Goal: Task Accomplishment & Management: Use online tool/utility

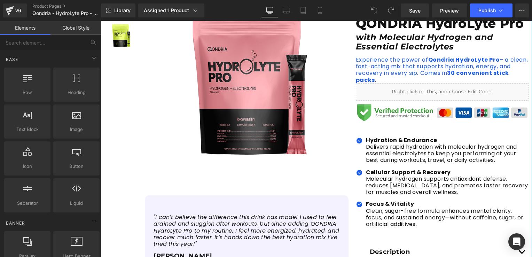
scroll to position [70, 0]
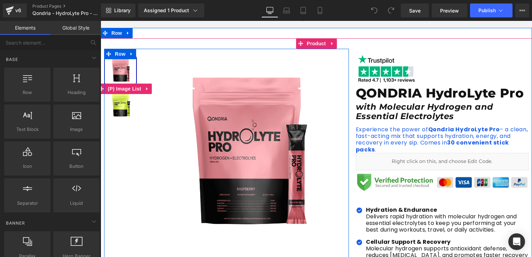
click at [123, 109] on img at bounding box center [120, 104] width 31 height 31
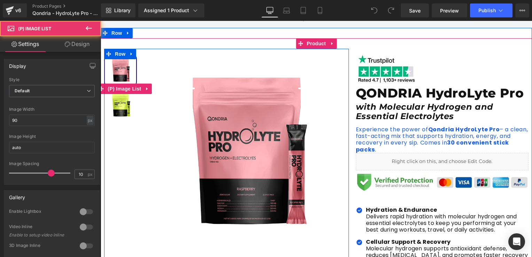
click at [120, 107] on img at bounding box center [120, 104] width 31 height 31
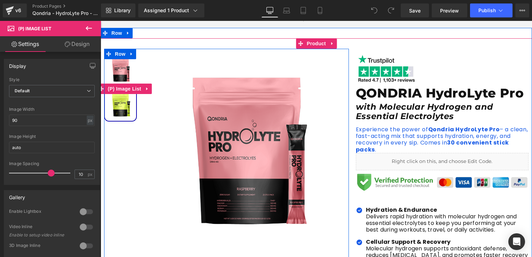
click at [122, 71] on img at bounding box center [120, 70] width 31 height 31
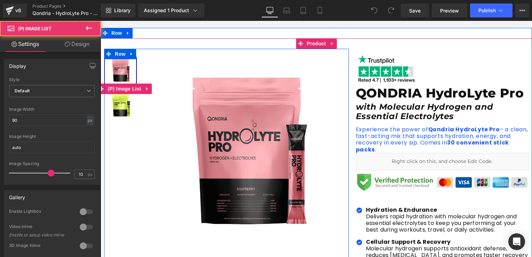
click at [124, 99] on img at bounding box center [120, 104] width 31 height 31
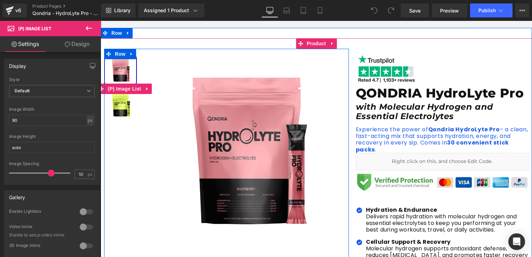
click at [123, 101] on img at bounding box center [120, 104] width 31 height 31
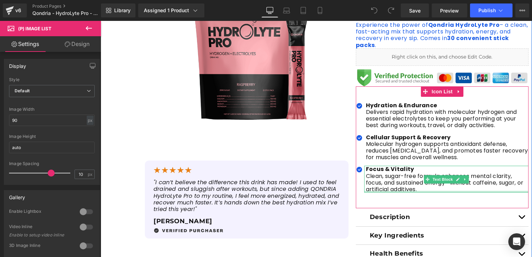
scroll to position [244, 0]
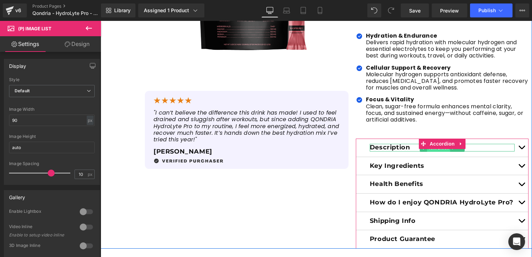
click at [427, 150] on span "Text Block" at bounding box center [438, 148] width 23 height 8
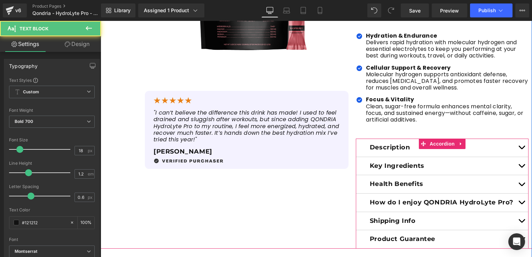
click at [520, 145] on button "button" at bounding box center [522, 148] width 14 height 18
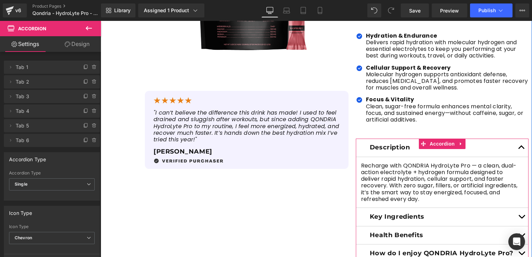
click at [520, 145] on button "button" at bounding box center [522, 148] width 14 height 18
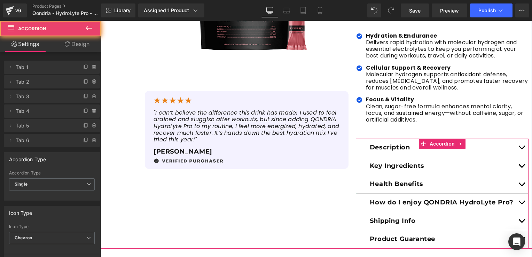
click at [520, 163] on button "button" at bounding box center [522, 166] width 14 height 18
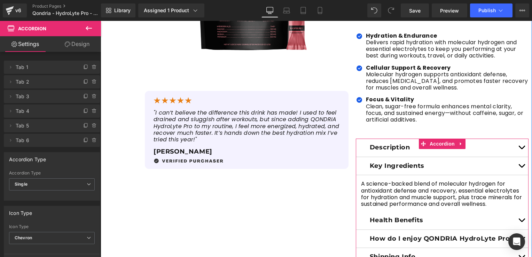
click at [520, 163] on button "button" at bounding box center [522, 166] width 14 height 18
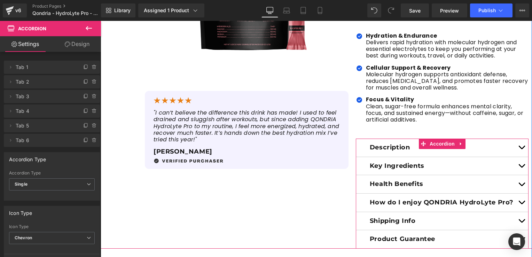
click at [517, 179] on button "button" at bounding box center [522, 184] width 14 height 18
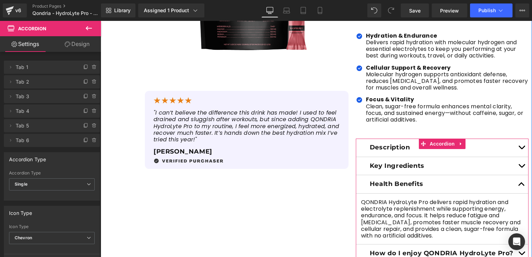
click at [517, 179] on button "button" at bounding box center [522, 184] width 14 height 18
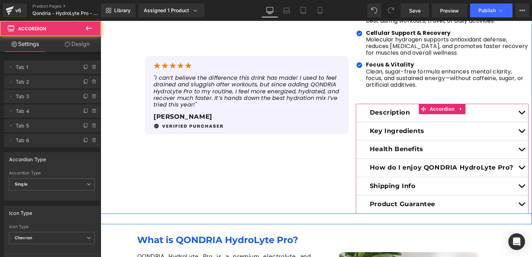
scroll to position [313, 0]
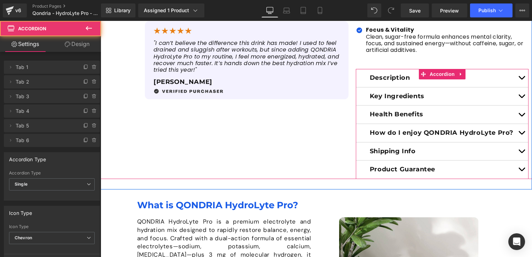
click at [520, 132] on button "button" at bounding box center [522, 133] width 14 height 18
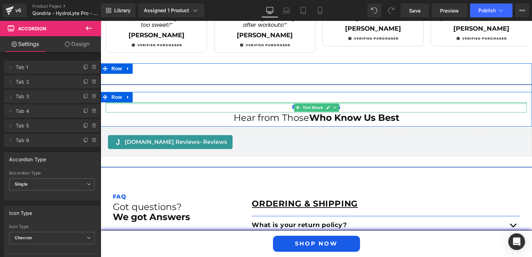
scroll to position [1114, 0]
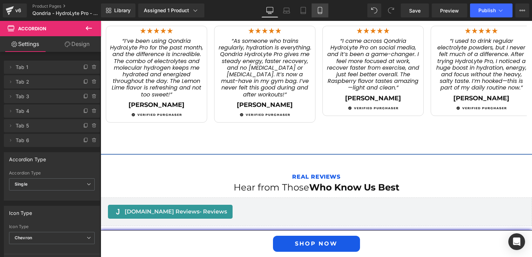
click at [326, 13] on link "Mobile" at bounding box center [320, 10] width 17 height 14
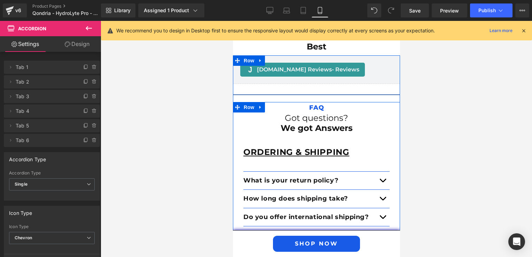
scroll to position [1775, 0]
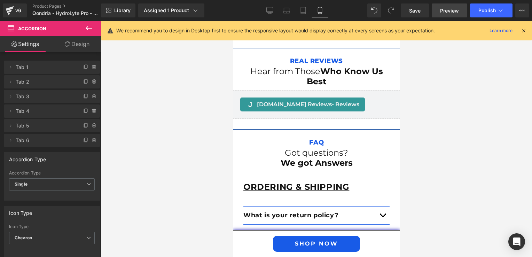
click at [447, 10] on span "Preview" at bounding box center [449, 10] width 19 height 7
click at [47, 5] on link "Product Pages" at bounding box center [72, 6] width 80 height 6
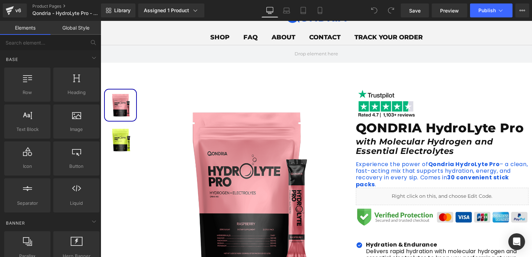
scroll to position [104, 0]
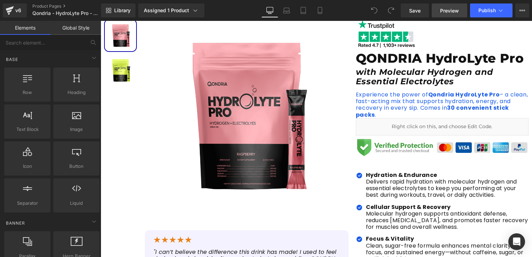
click at [446, 14] on span "Preview" at bounding box center [449, 10] width 19 height 7
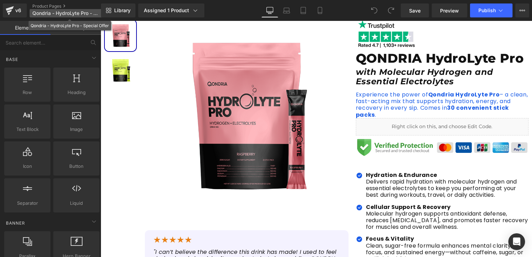
click at [43, 10] on p "Qondria - HydroLyte Pro - Special Offer" at bounding box center [70, 13] width 80 height 8
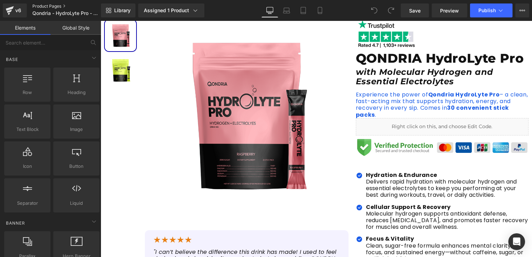
click at [44, 7] on link "Product Pages" at bounding box center [72, 6] width 80 height 6
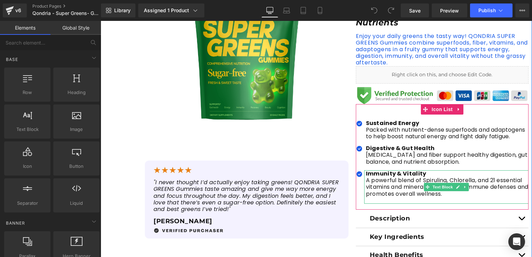
scroll to position [209, 0]
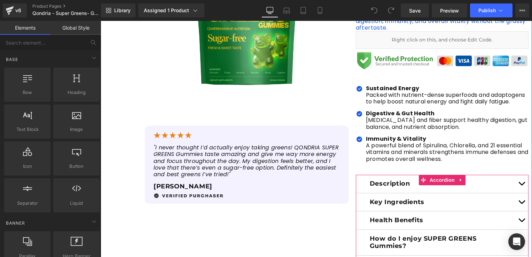
click at [515, 175] on button "button" at bounding box center [522, 184] width 14 height 18
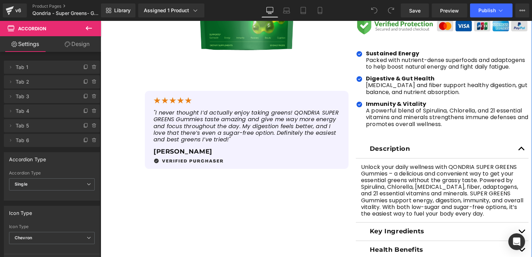
scroll to position [278, 0]
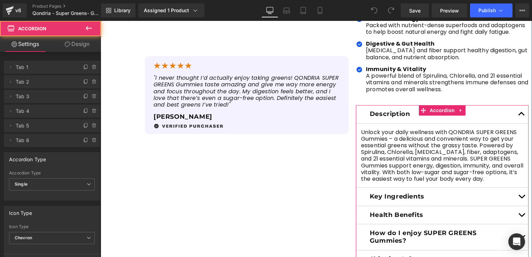
click at [517, 188] on button "button" at bounding box center [522, 197] width 14 height 18
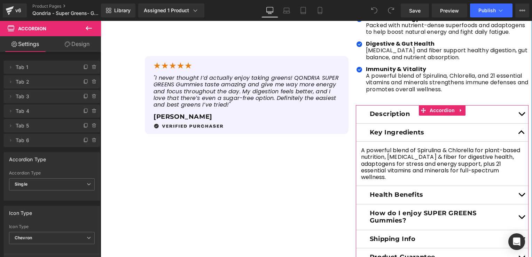
click at [517, 186] on button "button" at bounding box center [522, 195] width 14 height 18
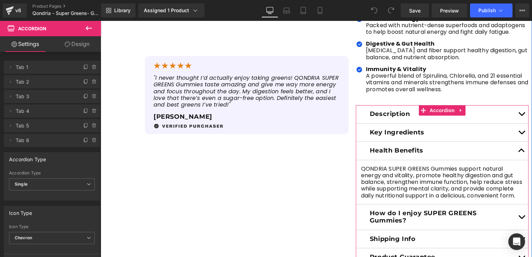
click at [515, 213] on button "button" at bounding box center [522, 216] width 14 height 25
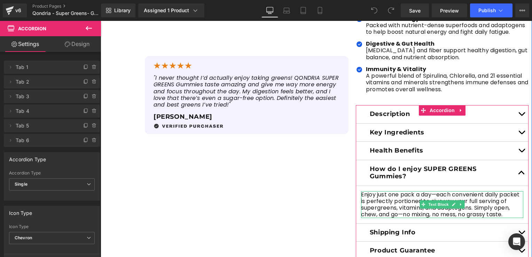
scroll to position [313, 0]
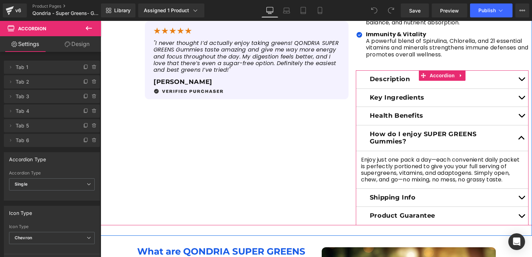
click at [519, 189] on button "button" at bounding box center [522, 198] width 14 height 18
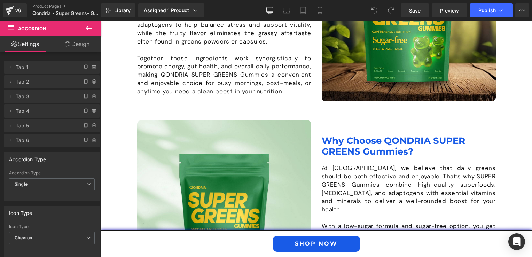
scroll to position [696, 0]
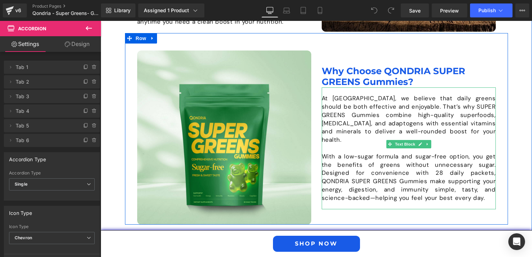
click at [418, 158] on p "With a low-sugar formula and sugar-free option, you get the benefits of greens …" at bounding box center [409, 177] width 174 height 50
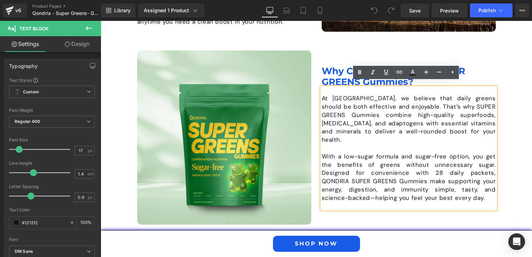
click at [418, 165] on p "With a low-sugar formula and sugar-free option, you get the benefits of greens …" at bounding box center [409, 177] width 174 height 50
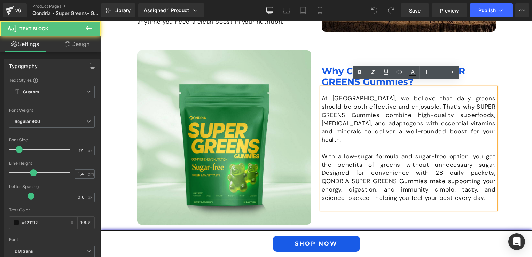
click at [419, 158] on p "With a low-sugar formula and sugar-free option, you get the benefits of greens …" at bounding box center [409, 177] width 174 height 50
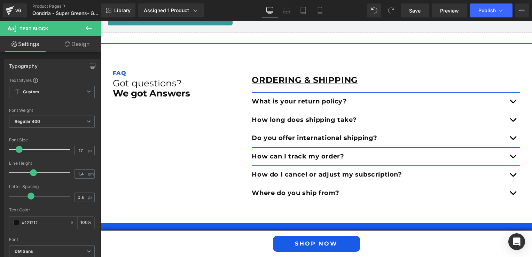
scroll to position [1497, 0]
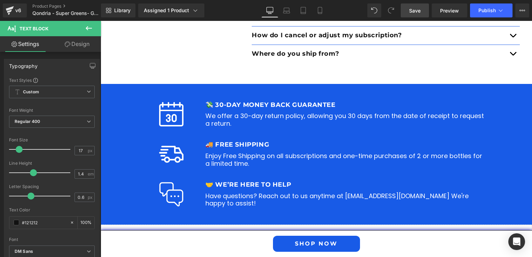
click at [421, 10] on span "Save" at bounding box center [414, 10] width 11 height 7
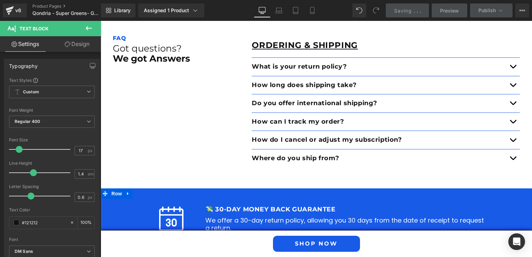
scroll to position [1358, 0]
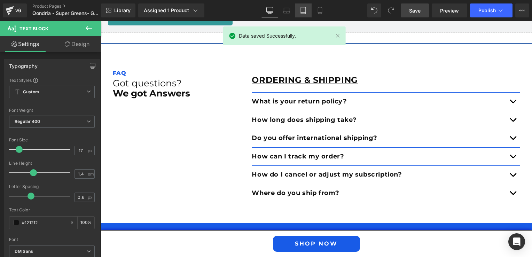
click at [309, 12] on link "Tablet" at bounding box center [303, 10] width 17 height 14
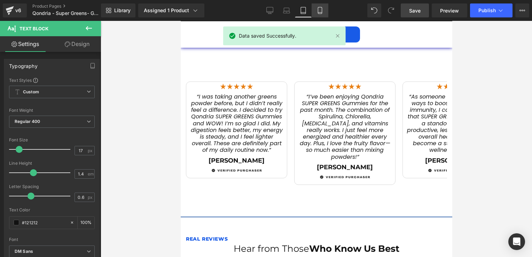
scroll to position [1201, 0]
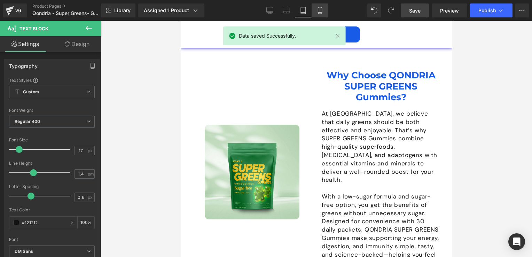
click at [317, 13] on icon at bounding box center [319, 10] width 7 height 7
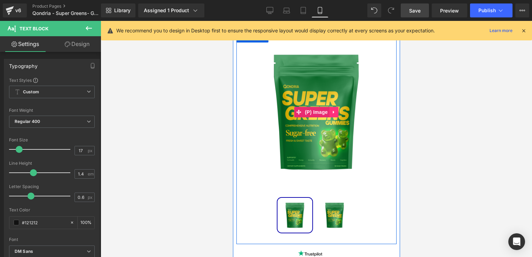
scroll to position [0, 0]
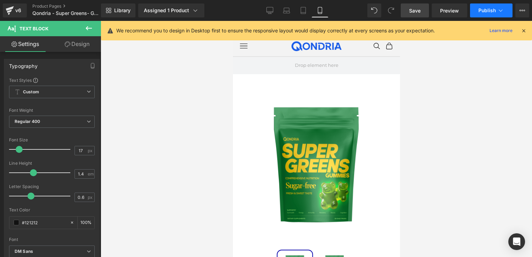
click at [486, 11] on span "Publish" at bounding box center [486, 11] width 17 height 6
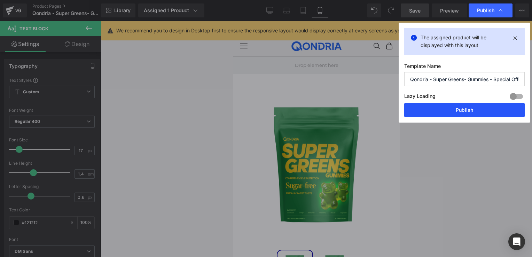
drag, startPoint x: 466, startPoint y: 108, endPoint x: 14, endPoint y: 47, distance: 456.3
click at [466, 108] on button "Publish" at bounding box center [464, 110] width 120 height 14
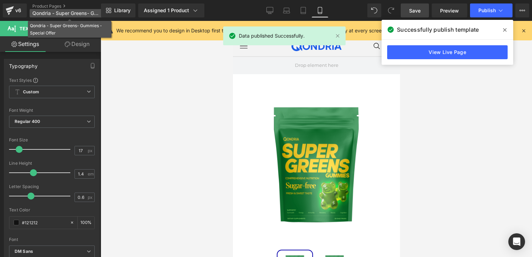
click at [62, 11] on span "Qondria - Super Greens- Gummies - Special Offer" at bounding box center [65, 13] width 67 height 6
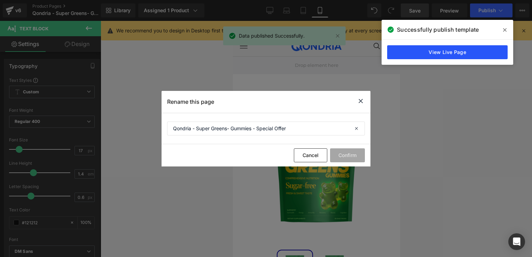
click at [413, 50] on link "View Live Page" at bounding box center [447, 52] width 120 height 14
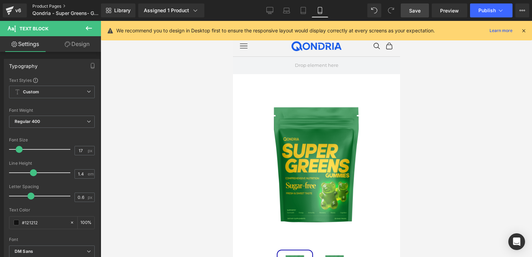
click at [54, 5] on link "Product Pages" at bounding box center [72, 6] width 80 height 6
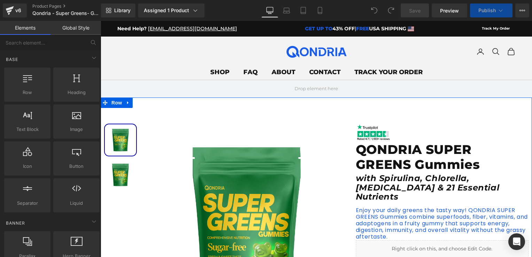
scroll to position [35, 0]
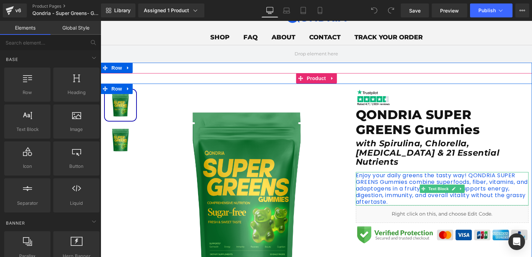
click at [409, 185] on p "Enjoy your daily greens the tasty way! QONDRIA SUPER GREENS Gummies combine sup…" at bounding box center [442, 188] width 173 height 33
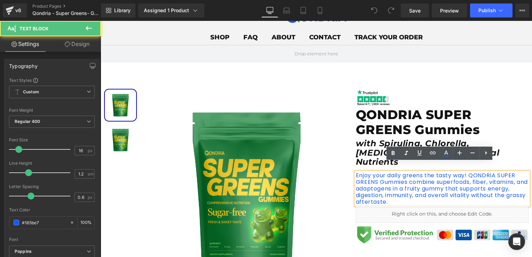
click at [409, 188] on p "Enjoy your daily greens the tasty way! QONDRIA SUPER GREENS Gummies combine sup…" at bounding box center [442, 188] width 173 height 33
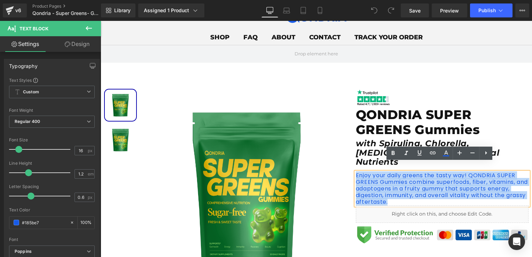
drag, startPoint x: 407, startPoint y: 192, endPoint x: 350, endPoint y: 164, distance: 64.0
paste div
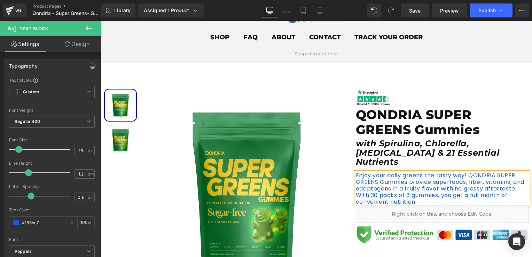
scroll to position [70, 0]
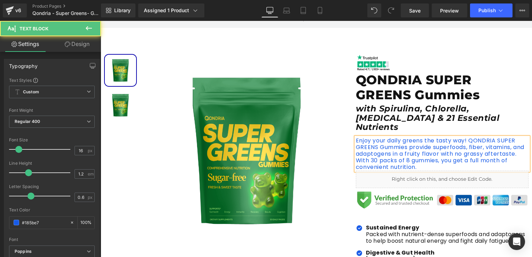
click at [405, 146] on p "Enjoy your daily greens the tasty way! QONDRIA SUPER GREENS Gummies provide sup…" at bounding box center [442, 153] width 173 height 33
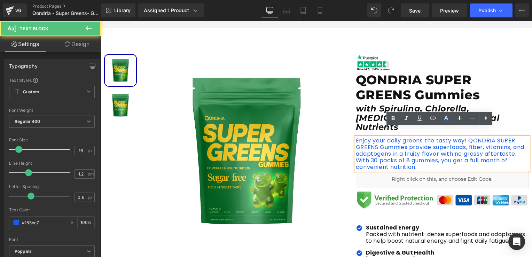
click at [429, 153] on p "Enjoy your daily greens the tasty way! QONDRIA SUPER GREENS Gummies provide sup…" at bounding box center [442, 153] width 173 height 33
click at [417, 159] on p "Enjoy your daily greens the tasty way! QONDRIA SUPER GREENS Gummies provide sup…" at bounding box center [442, 153] width 173 height 33
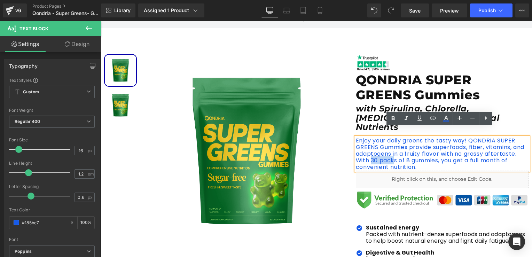
drag, startPoint x: 369, startPoint y: 151, endPoint x: 393, endPoint y: 152, distance: 24.1
click at [393, 152] on p "Enjoy your daily greens the tasty way! QONDRIA SUPER GREENS Gummies provide sup…" at bounding box center [442, 153] width 173 height 33
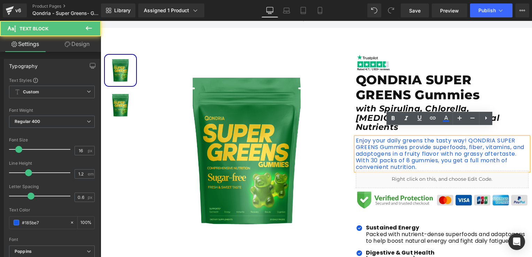
click at [395, 152] on p "Enjoy your daily greens the tasty way! QONDRIA SUPER GREENS Gummies provide sup…" at bounding box center [442, 153] width 173 height 33
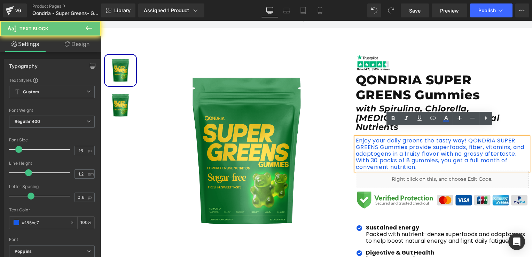
click at [392, 152] on p "Enjoy your daily greens the tasty way! QONDRIA SUPER GREENS Gummies provide sup…" at bounding box center [442, 153] width 173 height 33
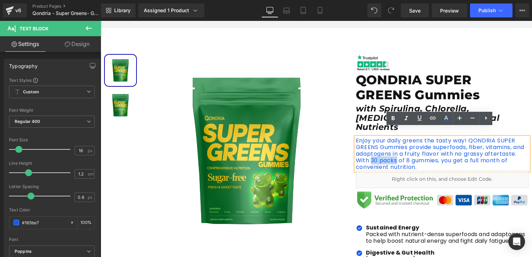
drag, startPoint x: 394, startPoint y: 151, endPoint x: 369, endPoint y: 151, distance: 25.1
click at [369, 151] on p "Enjoy your daily greens the tasty way! QONDRIA SUPER GREENS Gummies provide sup…" at bounding box center [442, 153] width 173 height 33
drag, startPoint x: 404, startPoint y: 152, endPoint x: 436, endPoint y: 152, distance: 31.7
click at [436, 152] on p "Enjoy your daily greens the tasty way! QONDRIA SUPER GREENS Gummies provide sup…" at bounding box center [442, 153] width 173 height 33
click at [390, 119] on icon at bounding box center [393, 118] width 8 height 8
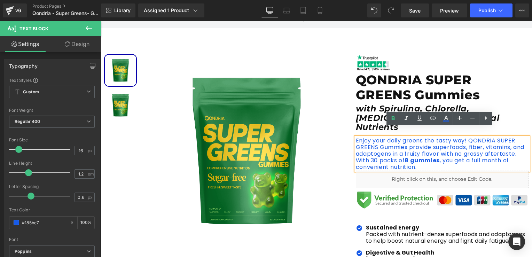
click at [383, 153] on p "Enjoy your daily greens the tasty way! QONDRIA SUPER GREENS Gummies provide sup…" at bounding box center [442, 153] width 173 height 33
drag, startPoint x: 369, startPoint y: 151, endPoint x: 393, endPoint y: 151, distance: 23.3
click at [393, 151] on p "Enjoy your daily greens the tasty way! QONDRIA SUPER GREENS Gummies provide sup…" at bounding box center [442, 153] width 173 height 33
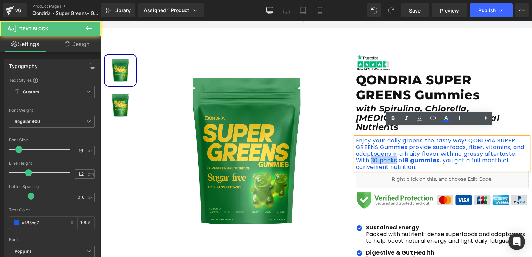
drag, startPoint x: 394, startPoint y: 151, endPoint x: 367, endPoint y: 151, distance: 26.8
click at [367, 151] on p "Enjoy your daily greens the tasty way! QONDRIA SUPER GREENS Gummies provide sup…" at bounding box center [442, 153] width 173 height 33
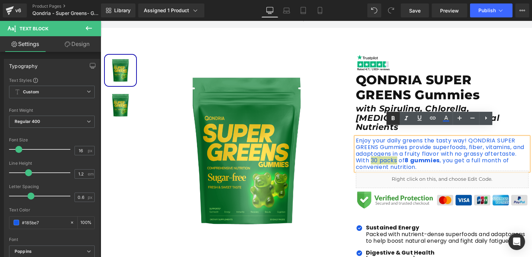
click at [393, 120] on icon at bounding box center [393, 118] width 8 height 8
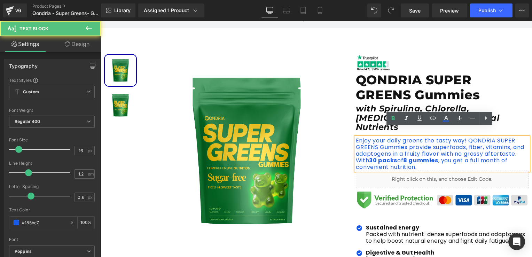
click at [384, 140] on p "Enjoy your daily greens the tasty way! QONDRIA SUPER GREENS Gummies provide sup…" at bounding box center [442, 153] width 173 height 33
click at [462, 138] on p "Enjoy your daily greens the tasty way! QONDRIA SUPER GREENS Gummies provide sup…" at bounding box center [442, 153] width 173 height 33
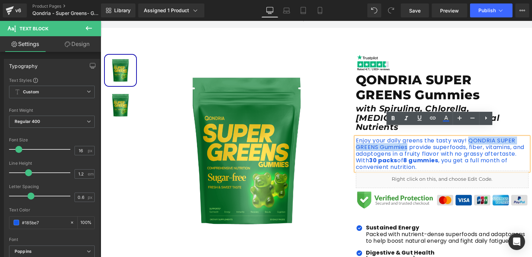
drag, startPoint x: 468, startPoint y: 132, endPoint x: 404, endPoint y: 139, distance: 64.5
click at [404, 139] on p "Enjoy your daily greens the tasty way! QONDRIA SUPER GREENS Gummies provide sup…" at bounding box center [442, 153] width 173 height 33
click at [391, 117] on icon at bounding box center [393, 118] width 8 height 8
click at [445, 155] on p "Enjoy your daily greens the tasty way! QONDRIA SUPER GREENS Gummies provide sup…" at bounding box center [442, 153] width 173 height 33
click at [423, 13] on link "Save" at bounding box center [415, 10] width 28 height 14
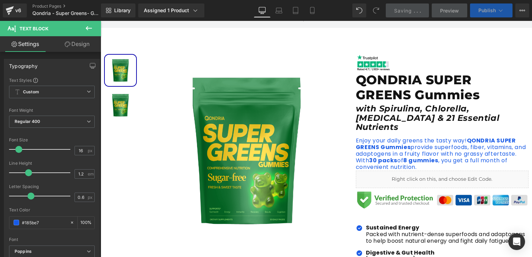
click at [489, 11] on span "Publish" at bounding box center [486, 11] width 17 height 6
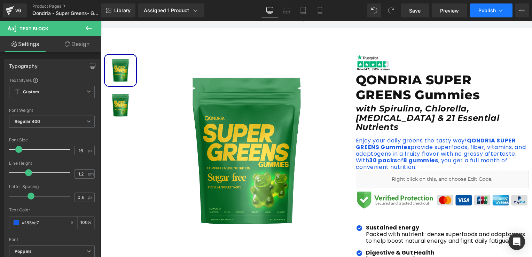
click at [489, 4] on button "Publish" at bounding box center [491, 10] width 42 height 14
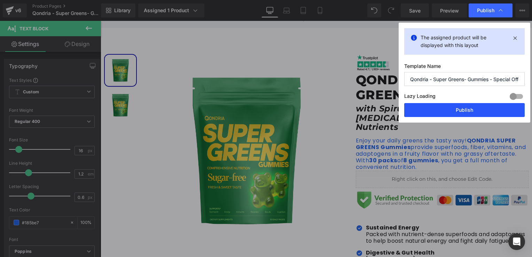
click at [449, 115] on button "Publish" at bounding box center [464, 110] width 120 height 14
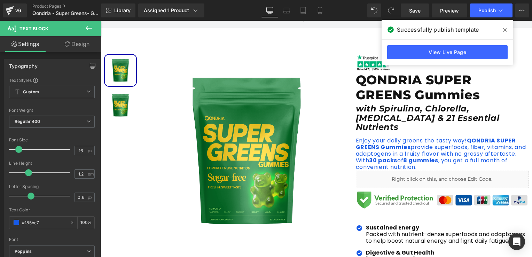
scroll to position [0, 0]
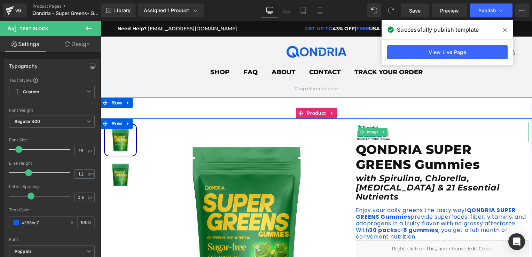
click at [372, 137] on img at bounding box center [373, 132] width 34 height 20
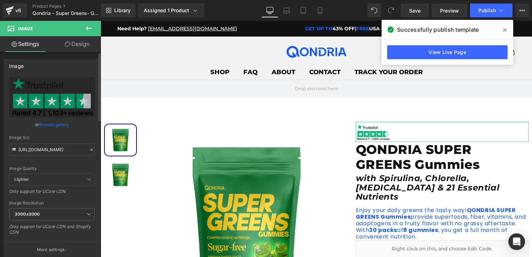
scroll to position [104, 0]
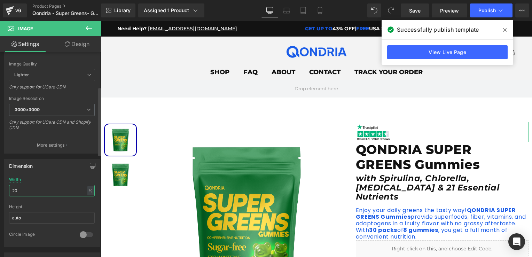
click at [53, 195] on input "20" at bounding box center [52, 190] width 86 height 11
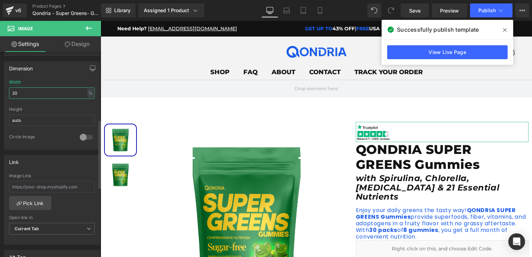
scroll to position [167, 0]
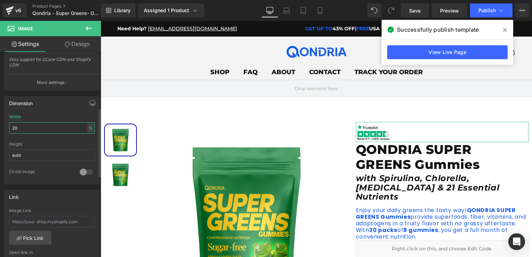
type input "2"
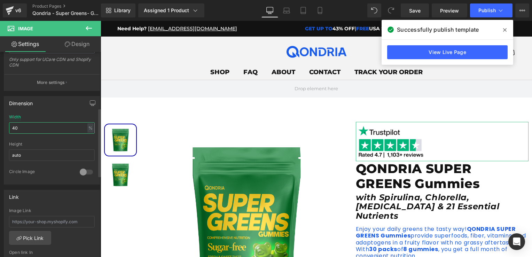
type input "4"
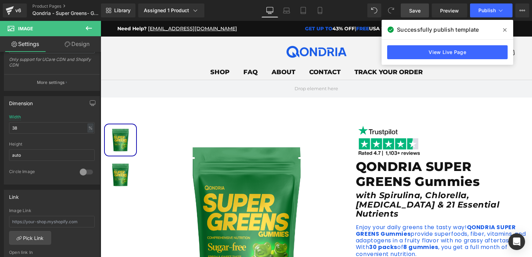
drag, startPoint x: 419, startPoint y: 9, endPoint x: 423, endPoint y: 11, distance: 4.7
click at [419, 9] on span "Save" at bounding box center [414, 10] width 11 height 7
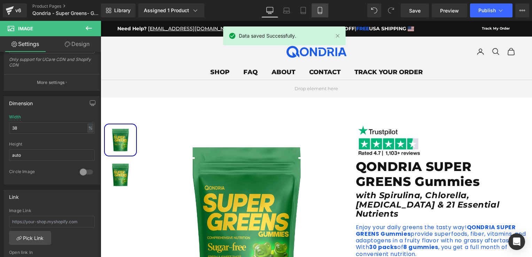
click at [311, 13] on link "Tablet" at bounding box center [303, 10] width 17 height 14
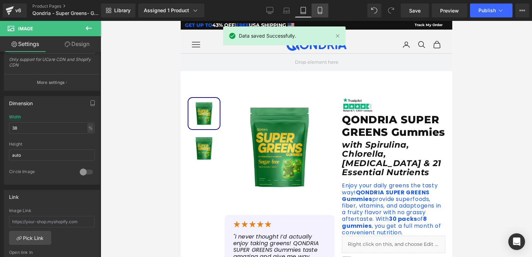
click at [318, 13] on icon at bounding box center [320, 10] width 4 height 7
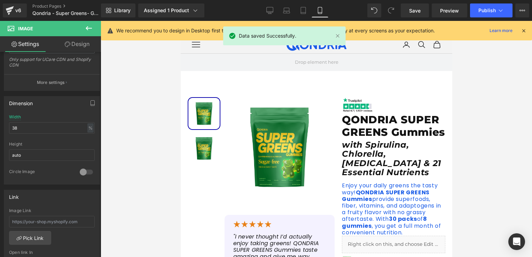
scroll to position [205, 0]
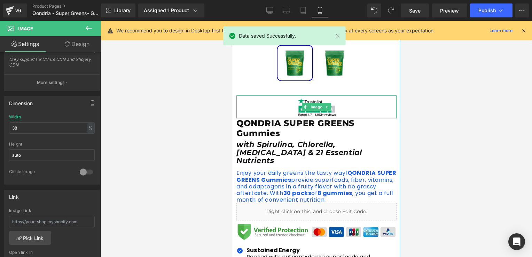
click at [327, 112] on img at bounding box center [316, 106] width 40 height 23
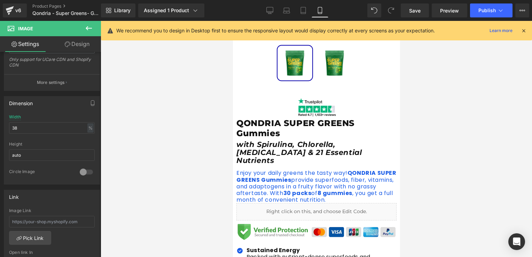
scroll to position [135, 0]
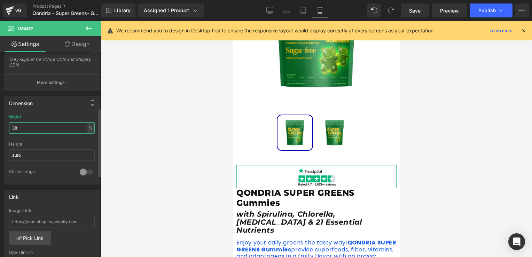
click at [39, 129] on input "38" at bounding box center [52, 127] width 86 height 11
type input "2"
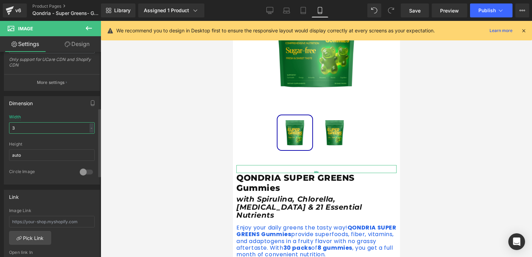
type input "38"
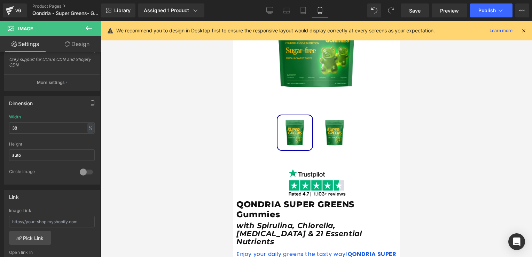
click at [205, 181] on div at bounding box center [316, 139] width 431 height 236
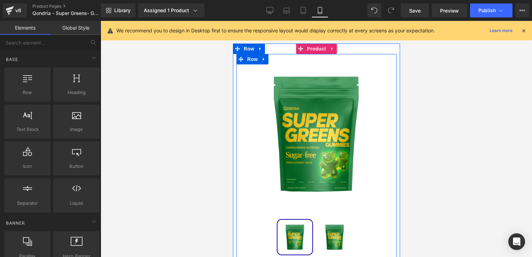
scroll to position [0, 0]
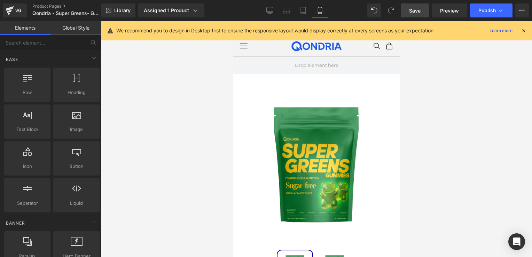
click at [414, 10] on span "Save" at bounding box center [414, 10] width 11 height 7
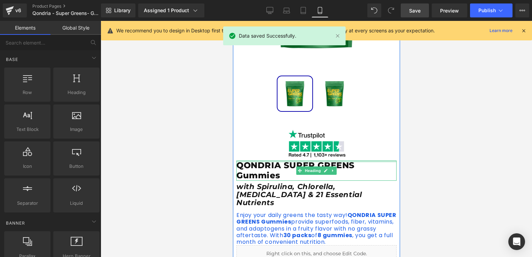
scroll to position [244, 0]
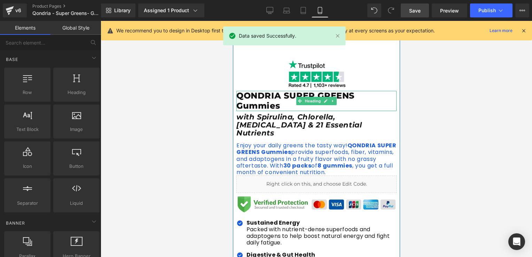
click at [282, 105] on h1 "QONDRIA SUPER GREENS Gummies" at bounding box center [316, 101] width 160 height 20
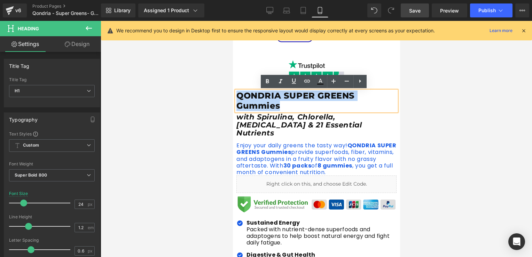
drag, startPoint x: 279, startPoint y: 105, endPoint x: 236, endPoint y: 98, distance: 43.4
click at [236, 98] on h1 "QONDRIA SUPER GREENS Gummies" at bounding box center [316, 101] width 160 height 20
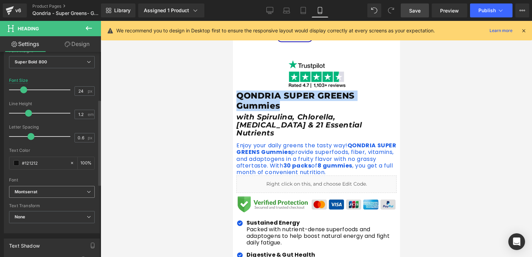
scroll to position [44, 0]
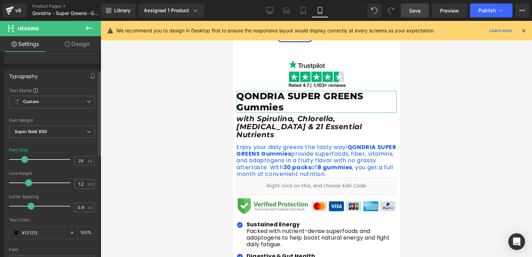
click at [24, 159] on span at bounding box center [24, 159] width 7 height 7
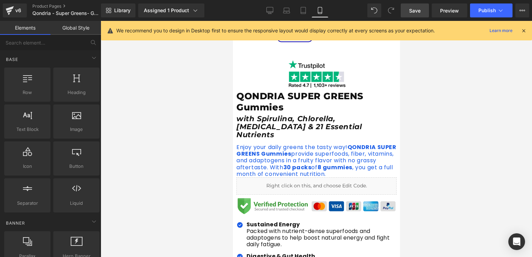
click at [157, 153] on div at bounding box center [316, 139] width 431 height 236
click at [271, 6] on link "Desktop" at bounding box center [269, 10] width 17 height 14
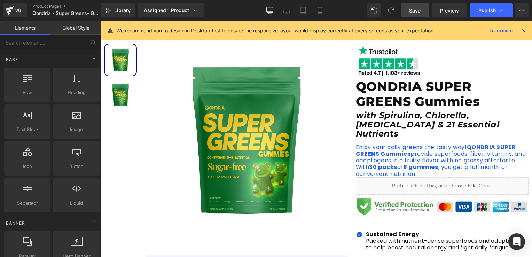
scroll to position [0, 0]
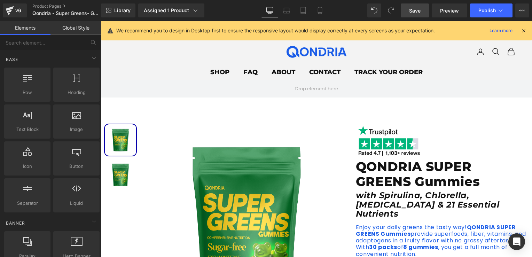
click at [383, 176] on h1 "QONDRIA SUPER GREENS Gummies" at bounding box center [442, 174] width 173 height 30
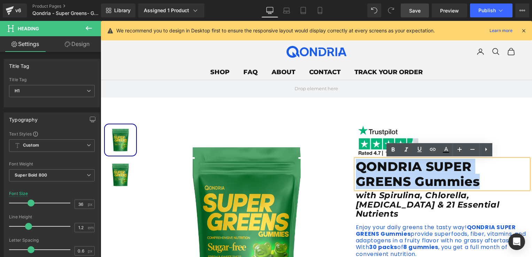
drag, startPoint x: 481, startPoint y: 181, endPoint x: 354, endPoint y: 165, distance: 128.1
click at [356, 165] on h1 "QONDRIA SUPER GREENS Gummies" at bounding box center [442, 174] width 173 height 30
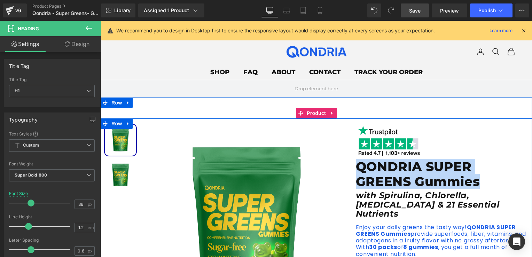
click at [485, 154] on div at bounding box center [442, 140] width 173 height 37
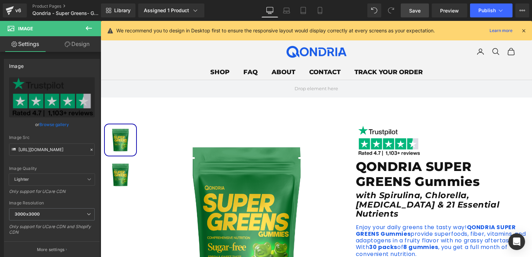
drag, startPoint x: 318, startPoint y: 9, endPoint x: 324, endPoint y: 22, distance: 13.7
click at [318, 9] on icon at bounding box center [319, 10] width 7 height 7
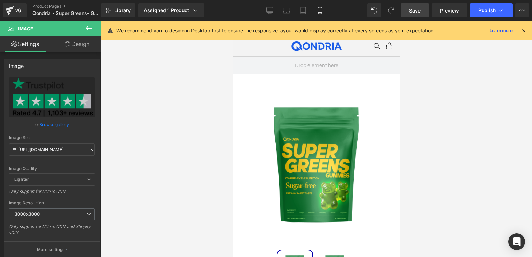
scroll to position [178, 0]
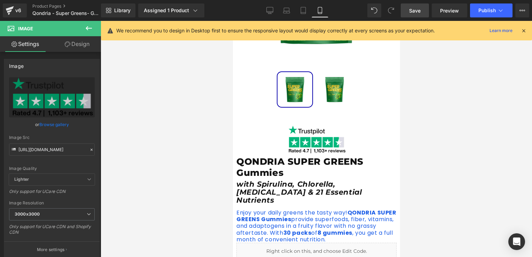
click at [416, 10] on span "Save" at bounding box center [414, 10] width 11 height 7
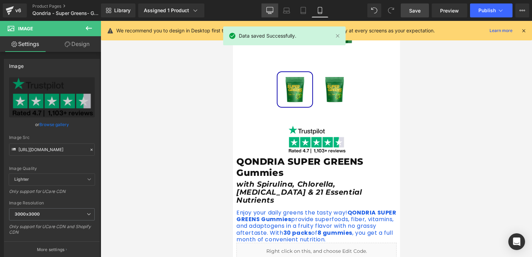
click at [260, 8] on div "Library Assigned 1 Product Product Preview Qondria Gryns Gummies Manage assigne…" at bounding box center [316, 10] width 431 height 14
click at [273, 10] on icon at bounding box center [269, 10] width 7 height 7
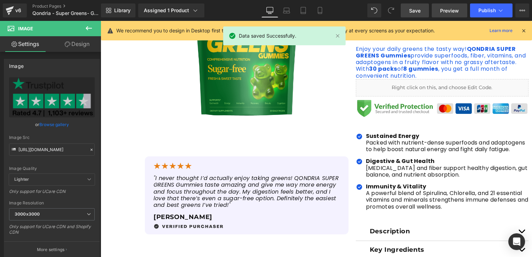
scroll to position [0, 0]
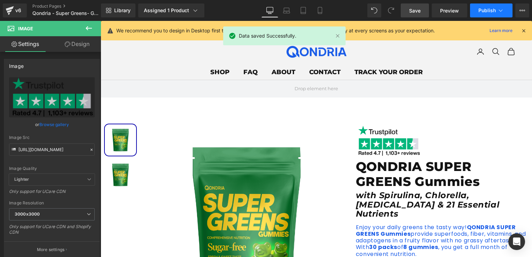
click at [484, 7] on button "Publish" at bounding box center [491, 10] width 42 height 14
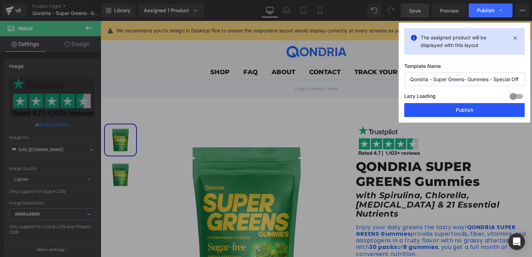
click at [463, 111] on button "Publish" at bounding box center [464, 110] width 120 height 14
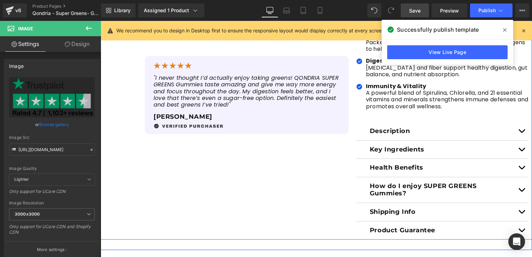
scroll to position [348, 0]
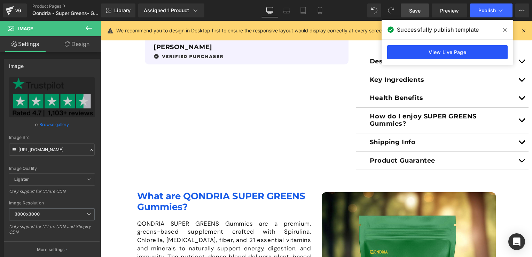
click at [432, 51] on link "View Live Page" at bounding box center [447, 52] width 120 height 14
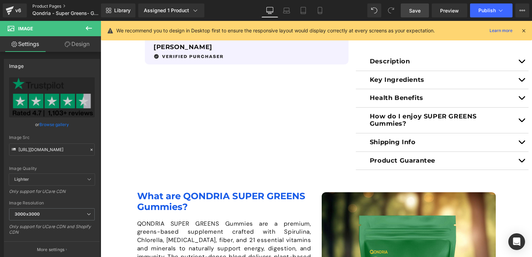
click at [52, 9] on link "Product Pages" at bounding box center [72, 6] width 80 height 6
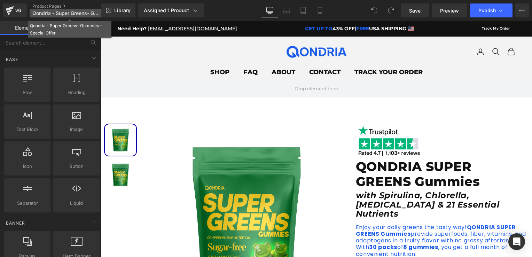
click at [43, 15] on span "Qondria - Super Greens- Gummies - Special Offer" at bounding box center [65, 13] width 67 height 6
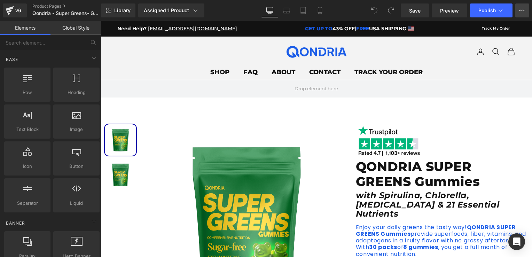
click at [527, 13] on button "View Live Page View with current Template Save Template to Library Schedule Pub…" at bounding box center [522, 10] width 14 height 14
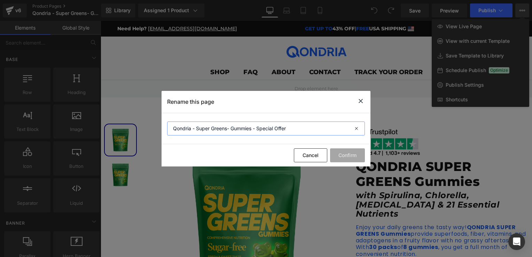
click at [242, 130] on input "Qondria - Super Greens- Gummies - Special Offer" at bounding box center [266, 128] width 198 height 14
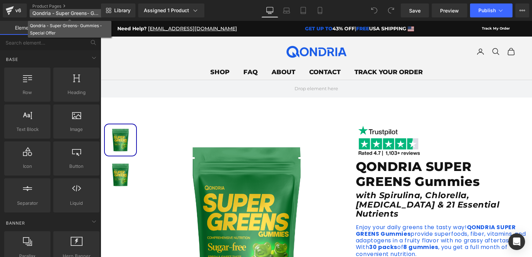
click at [92, 13] on span "Qondria - Super Greens- Gummies - Special Offer" at bounding box center [65, 13] width 67 height 6
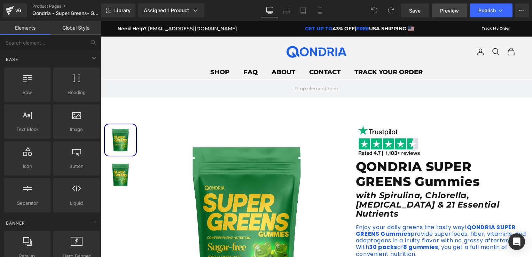
click at [452, 11] on span "Preview" at bounding box center [449, 10] width 19 height 7
click at [173, 14] on link "Assigned 1 Product" at bounding box center [171, 10] width 66 height 14
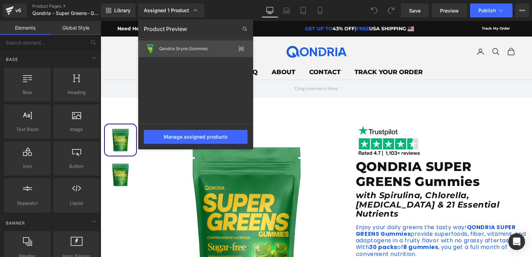
click at [205, 48] on div "Qondria Gryns Gummies" at bounding box center [197, 48] width 77 height 5
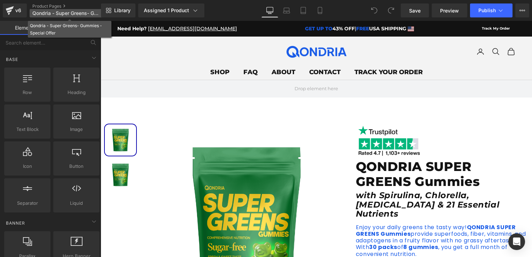
click at [56, 10] on p "Qondria - Super Greens- Gummies - Special Offer" at bounding box center [70, 13] width 80 height 8
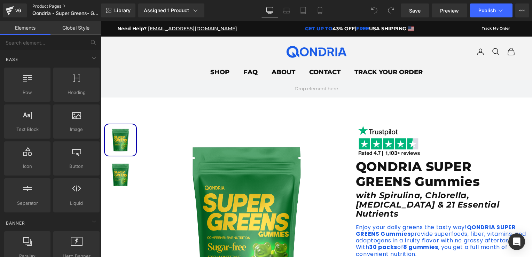
click at [56, 7] on link "Product Pages" at bounding box center [72, 6] width 80 height 6
click at [451, 9] on span "Preview" at bounding box center [449, 10] width 19 height 7
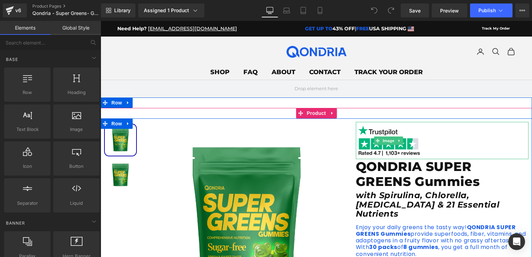
click at [510, 126] on div at bounding box center [442, 140] width 173 height 37
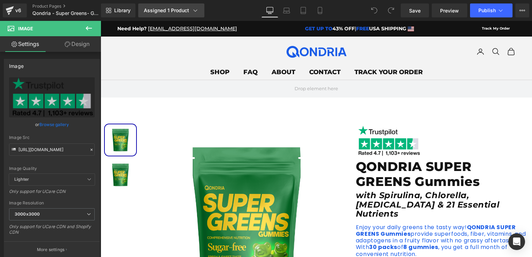
click at [175, 9] on div "Assigned 1 Product" at bounding box center [171, 10] width 55 height 7
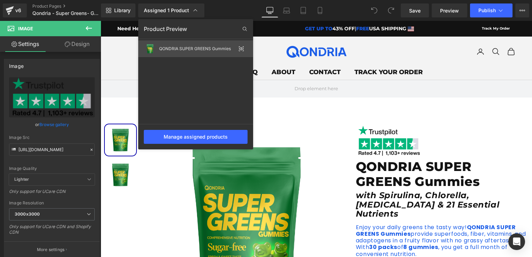
click at [184, 45] on div "QONDRIA SUPER GREENS Gummies" at bounding box center [195, 48] width 115 height 17
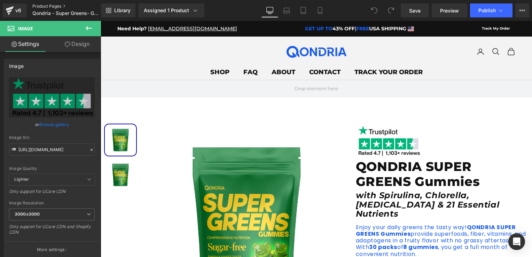
click at [42, 8] on link "Product Pages" at bounding box center [72, 6] width 80 height 6
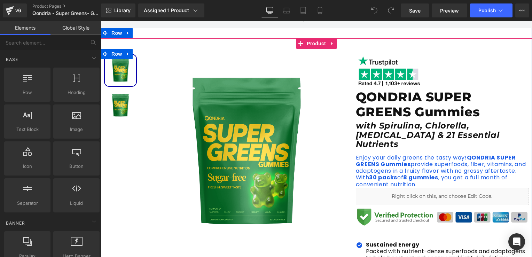
scroll to position [104, 0]
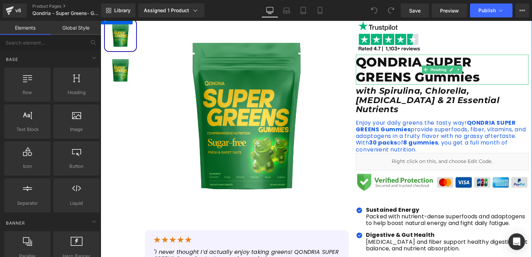
click at [414, 83] on h1 "QONDRIA SUPER GREENS Gummies" at bounding box center [442, 70] width 173 height 30
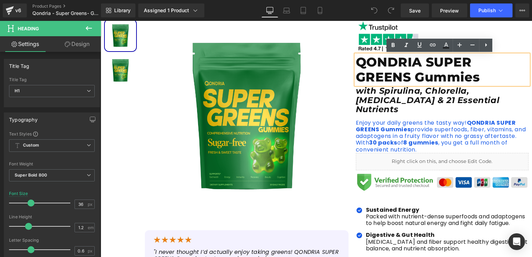
scroll to position [35, 0]
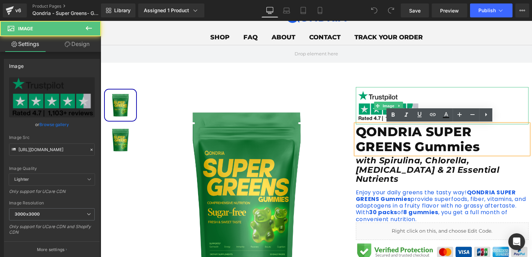
click at [397, 101] on img at bounding box center [389, 105] width 66 height 37
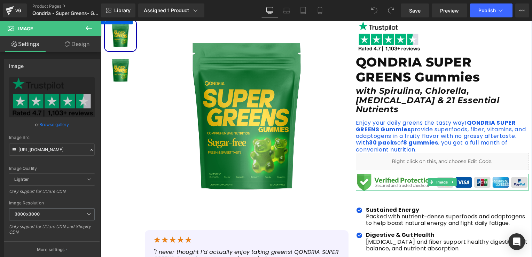
scroll to position [139, 0]
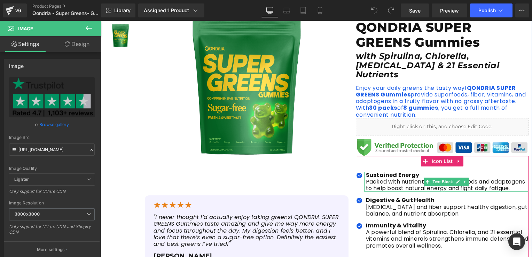
click at [391, 180] on p "Packed with nutrient-dense superfoods and adaptogens to help boost natural ener…" at bounding box center [447, 184] width 163 height 13
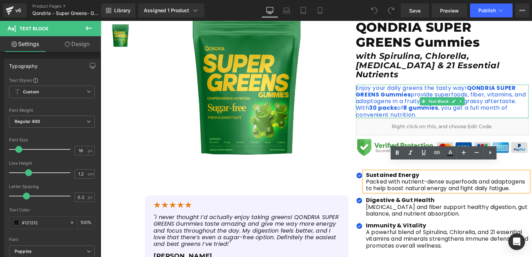
click at [512, 72] on div "Image QONDRIA SUPER GREENS Gummies Heading with Spirulina, Chlorella, Prebiotic…" at bounding box center [442, 179] width 180 height 400
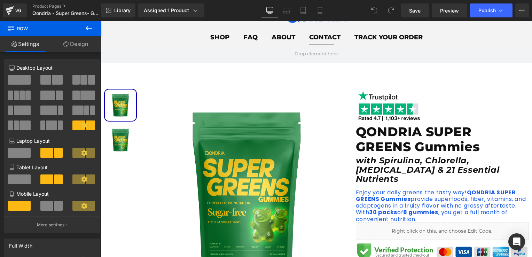
scroll to position [0, 0]
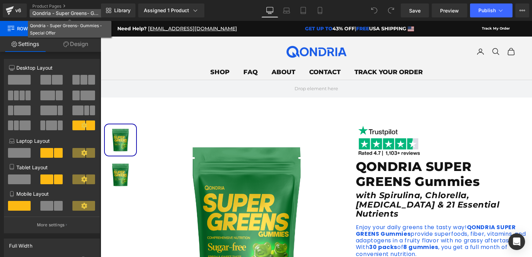
click at [80, 12] on span "Qondria - Super Greens- Gummies - Special Offer" at bounding box center [65, 13] width 67 height 6
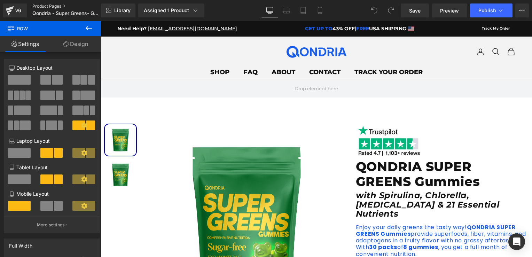
click at [57, 6] on link "Product Pages" at bounding box center [72, 6] width 80 height 6
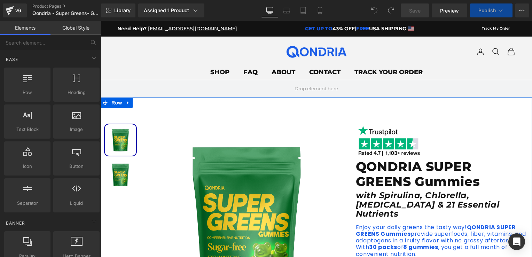
scroll to position [70, 0]
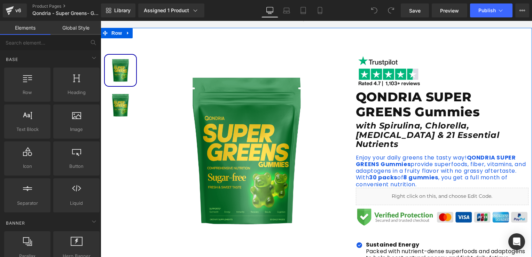
click at [381, 123] on div "with Spirulina, Chlorella, [MEDICAL_DATA] & 21 Essential Nutrients Text Block" at bounding box center [442, 135] width 173 height 28
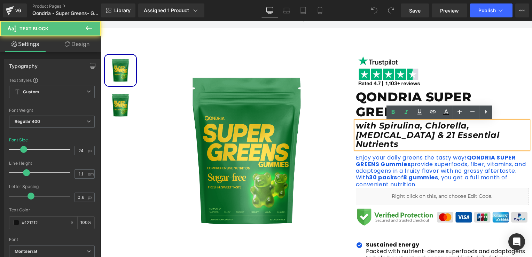
click at [367, 105] on h1 "QONDRIA SUPER GREENS Gummies" at bounding box center [442, 104] width 173 height 30
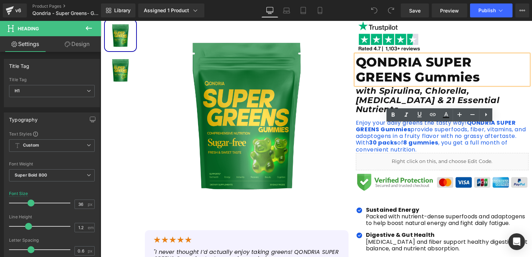
scroll to position [35, 0]
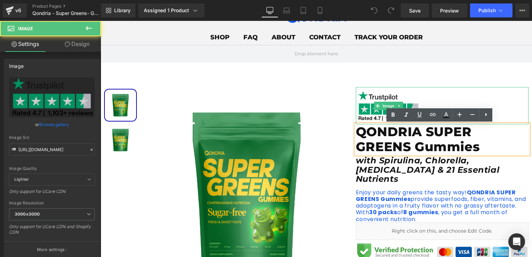
click at [368, 111] on img at bounding box center [389, 105] width 66 height 37
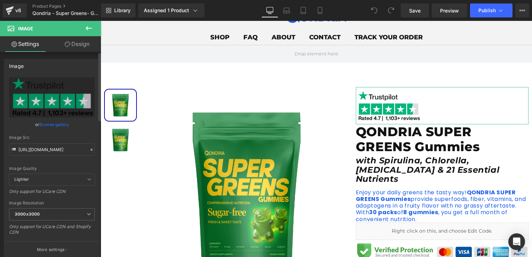
scroll to position [70, 0]
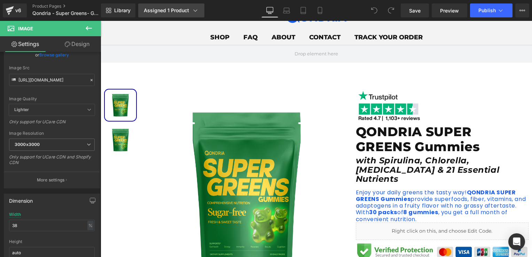
click at [177, 4] on link "Assigned 1 Product" at bounding box center [171, 10] width 66 height 14
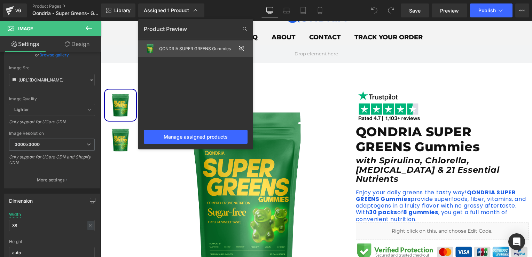
click at [242, 49] on icon at bounding box center [241, 48] width 5 height 3
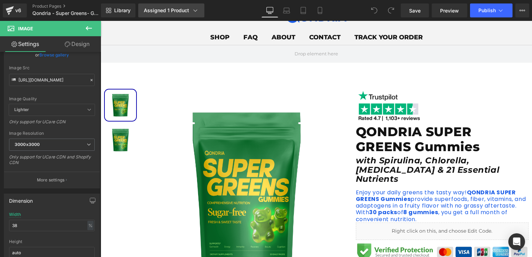
click at [177, 10] on div "Assigned 1 Product" at bounding box center [171, 10] width 55 height 7
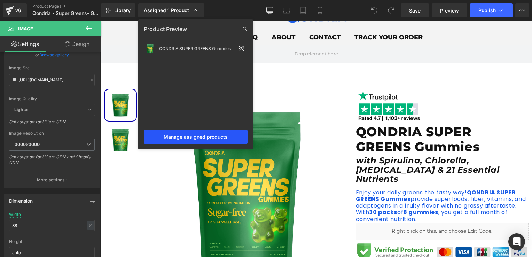
click at [185, 139] on div "Manage assigned products" at bounding box center [196, 137] width 104 height 14
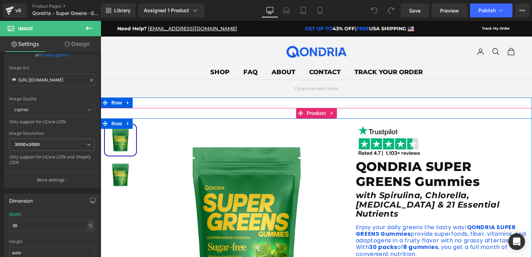
scroll to position [35, 0]
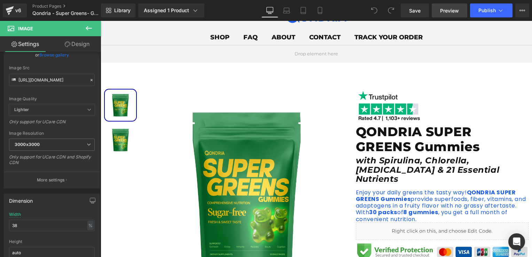
click at [445, 9] on span "Preview" at bounding box center [449, 10] width 19 height 7
